Goal: Information Seeking & Learning: Learn about a topic

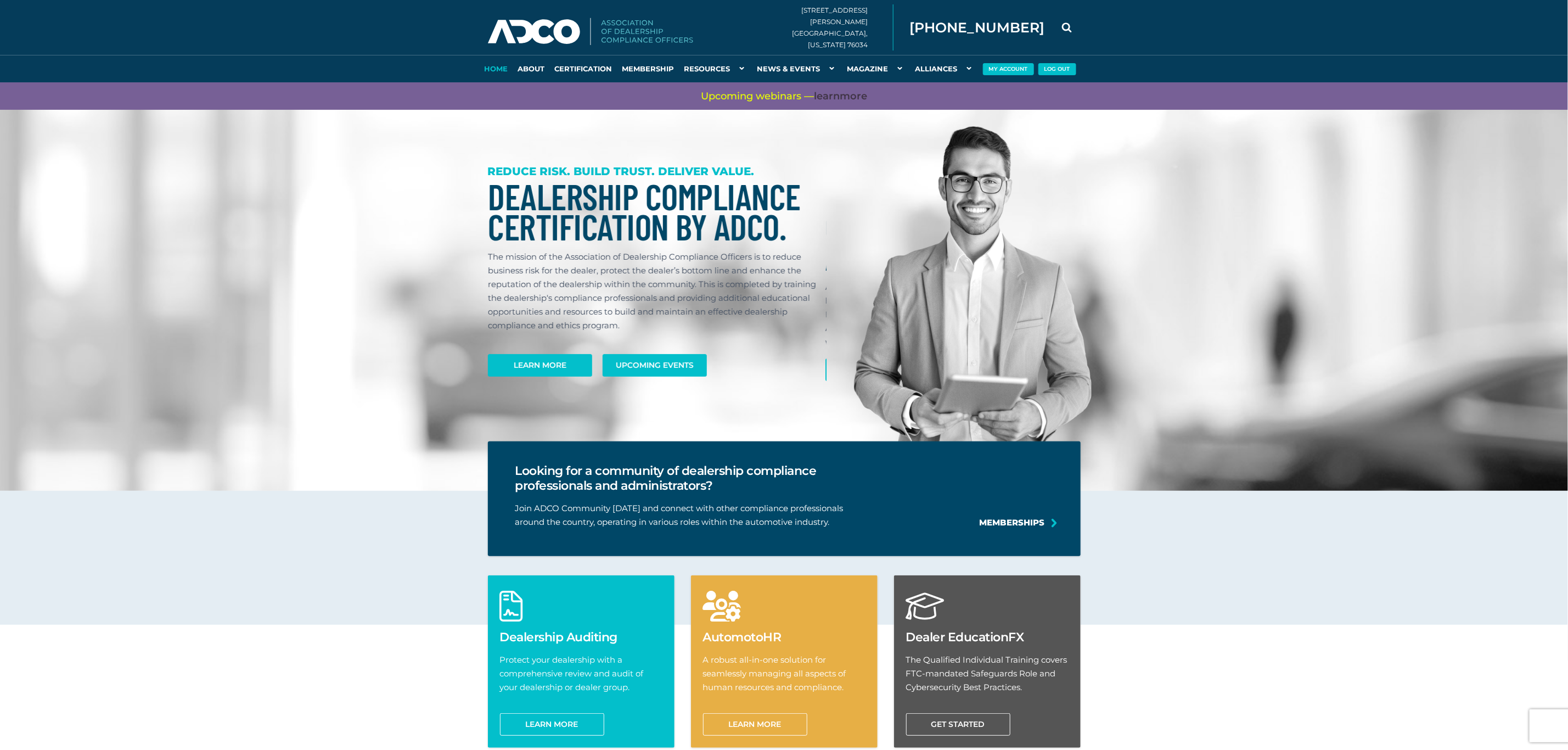
click at [659, 298] on p "The mission of the Association of Dealership Compliance Officers is to reduce b…" at bounding box center [654, 290] width 332 height 82
click at [1070, 303] on img at bounding box center [973, 294] width 237 height 337
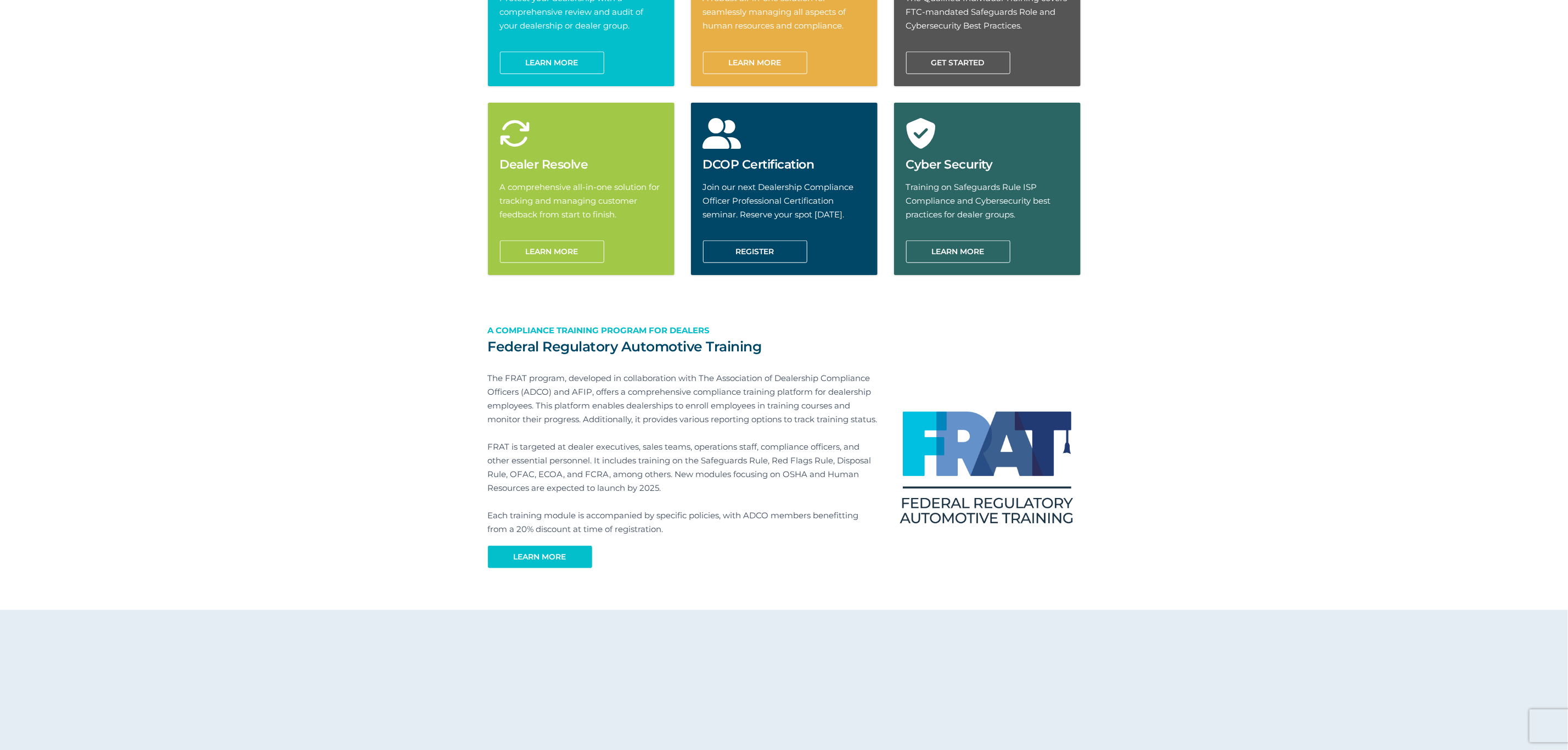
scroll to position [603, 0]
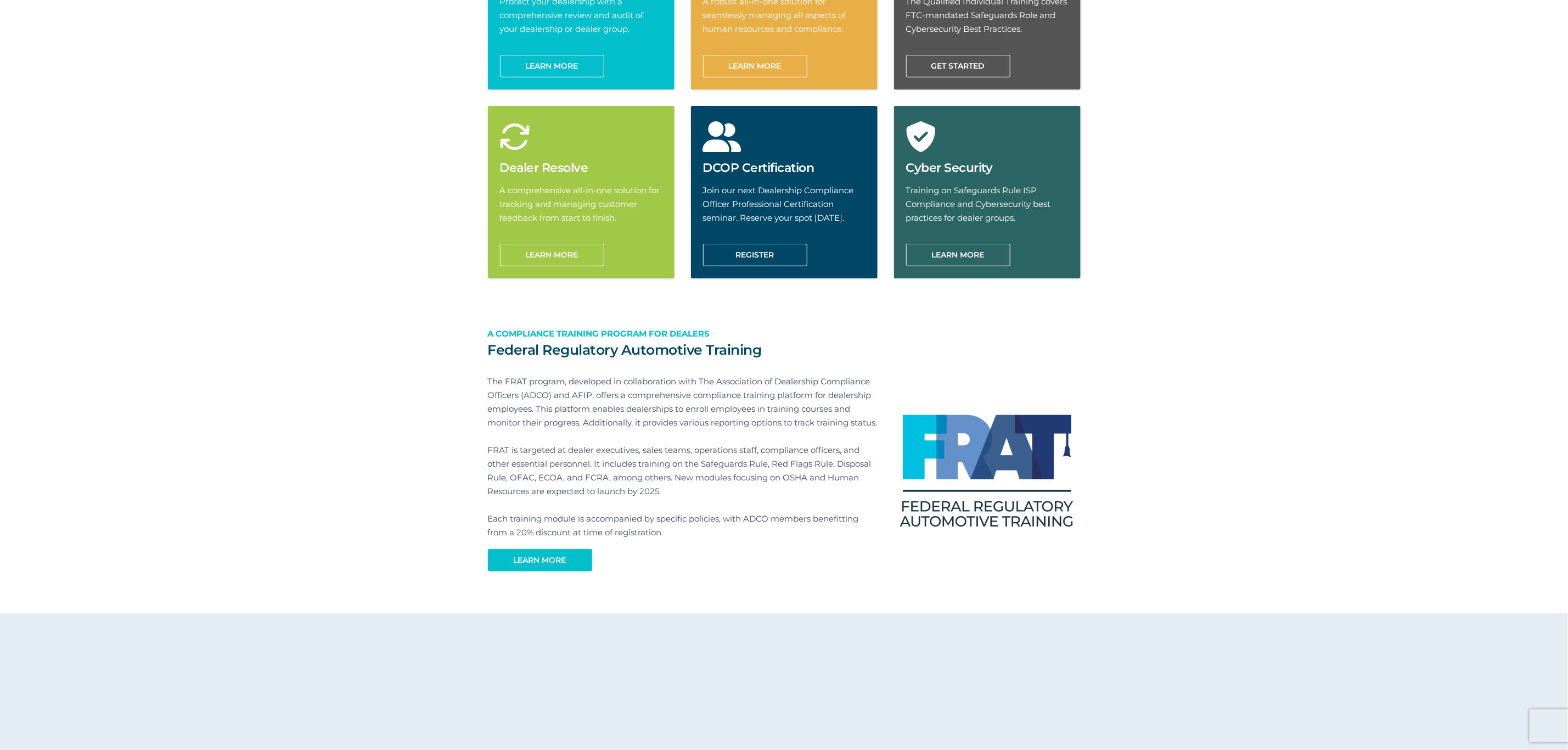
click at [1431, 316] on section "Dealership Auditing Protect your dealership with a comprehensive review and aud…" at bounding box center [784, 290] width 1568 height 647
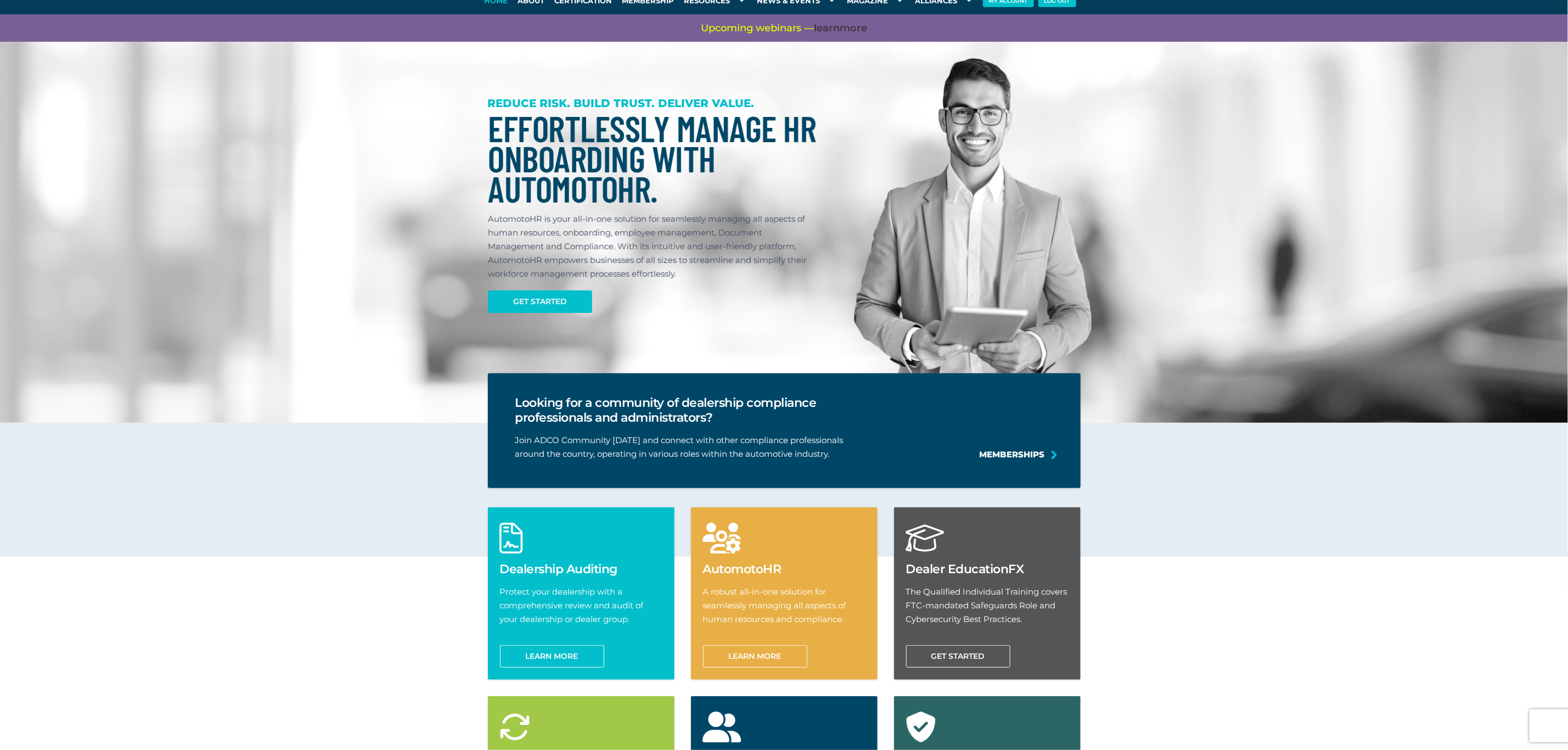
scroll to position [14, 0]
